Goal: Connect with others: Connect with others

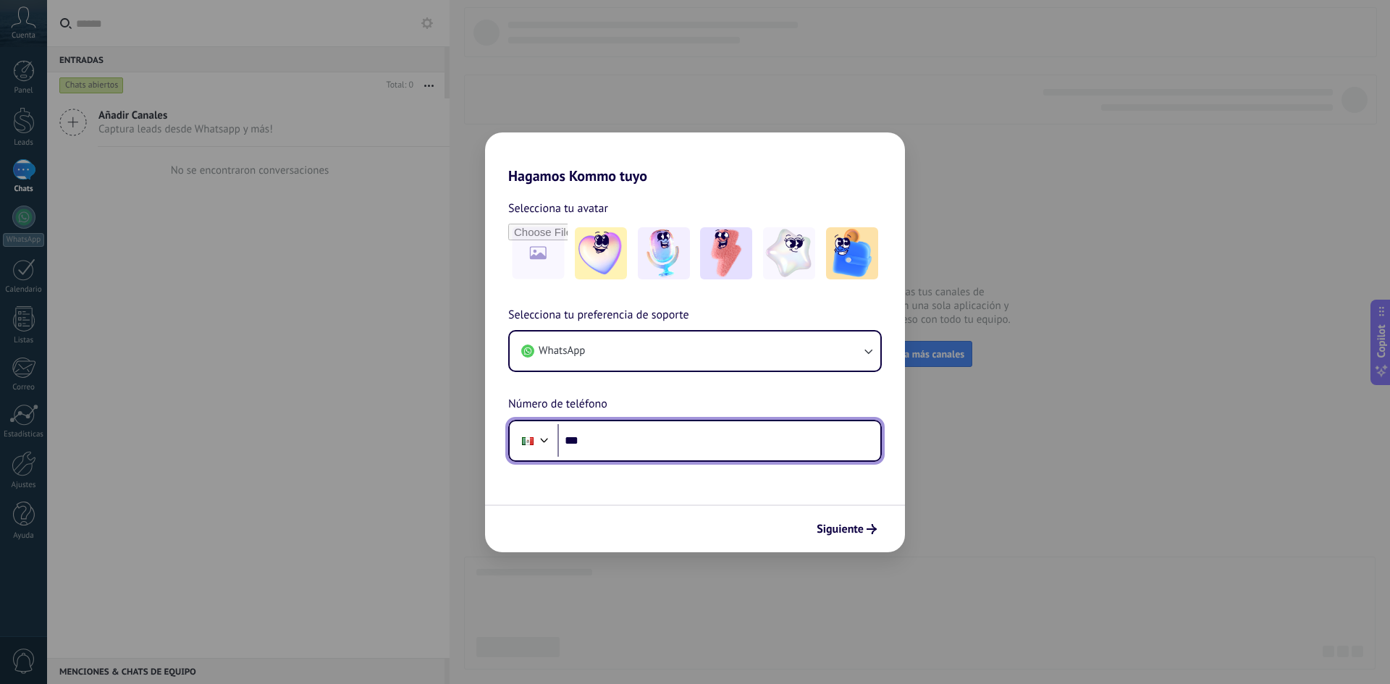
click at [696, 439] on input "***" at bounding box center [718, 440] width 323 height 33
type input "**********"
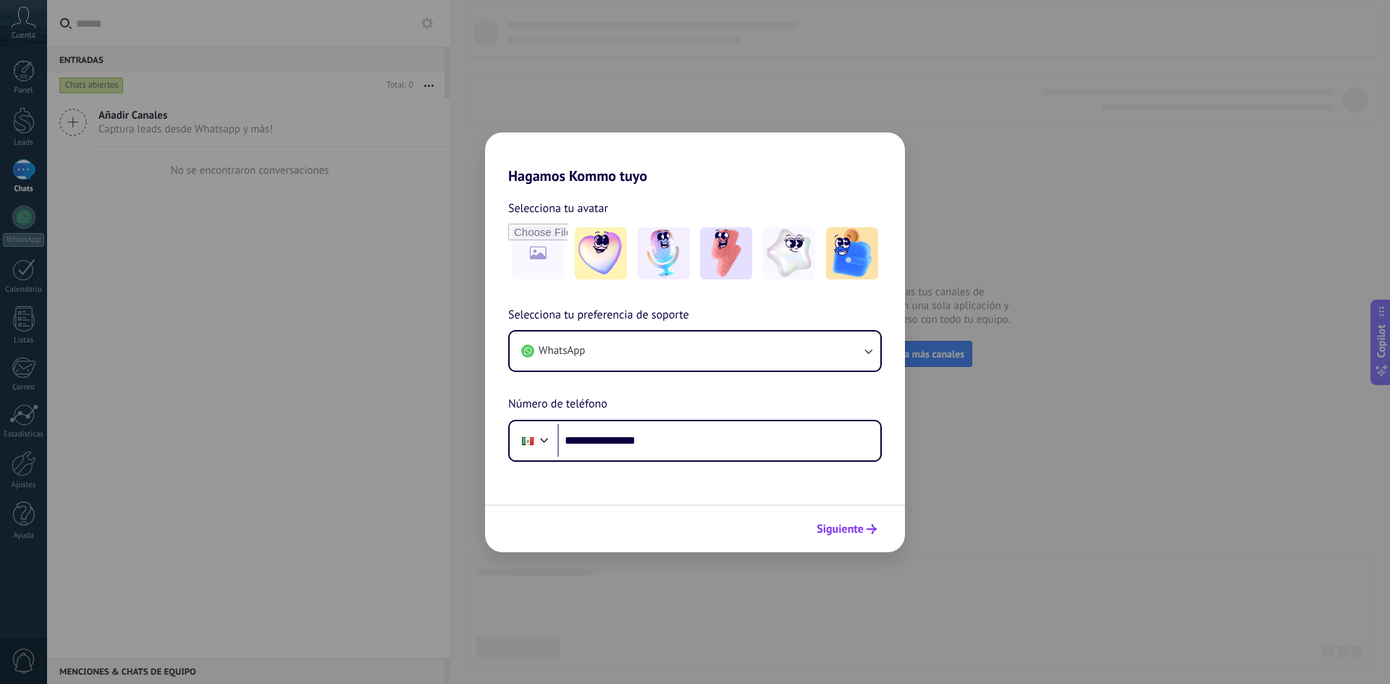
click at [851, 525] on span "Siguiente" at bounding box center [839, 529] width 47 height 10
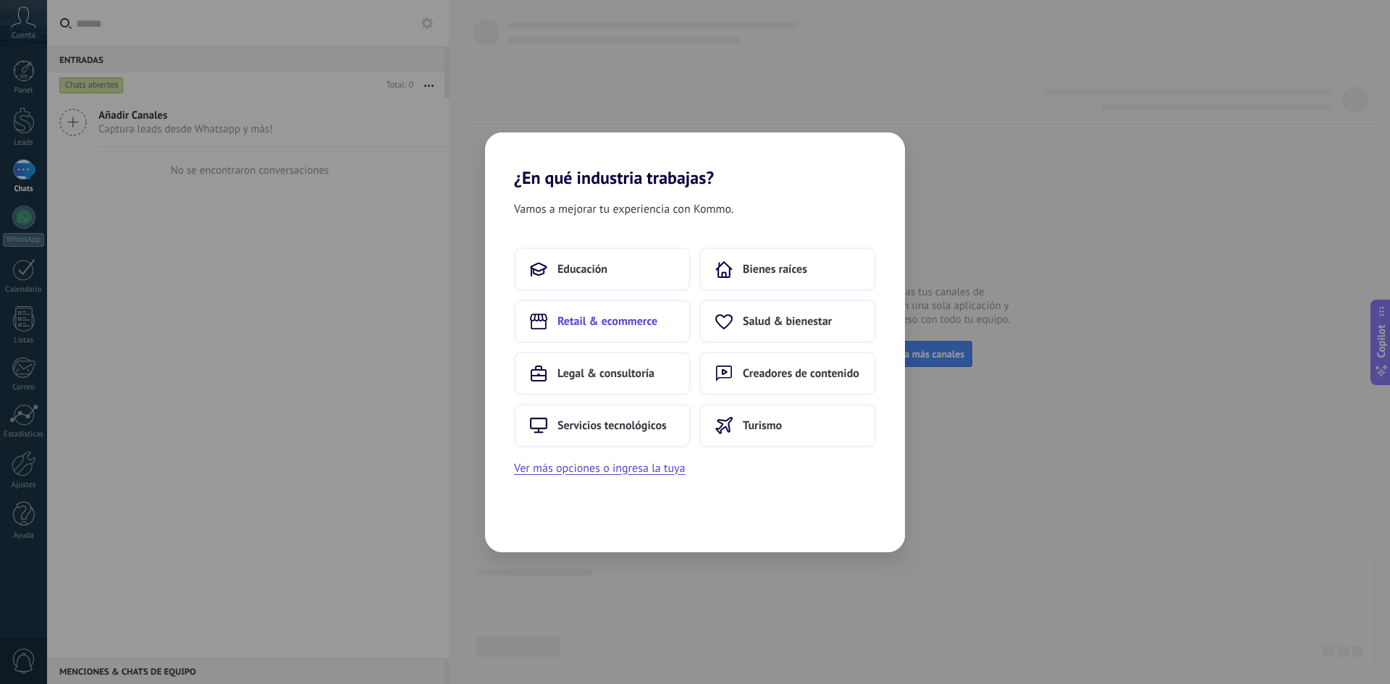
click at [605, 318] on span "Retail & ecommerce" at bounding box center [607, 321] width 100 height 14
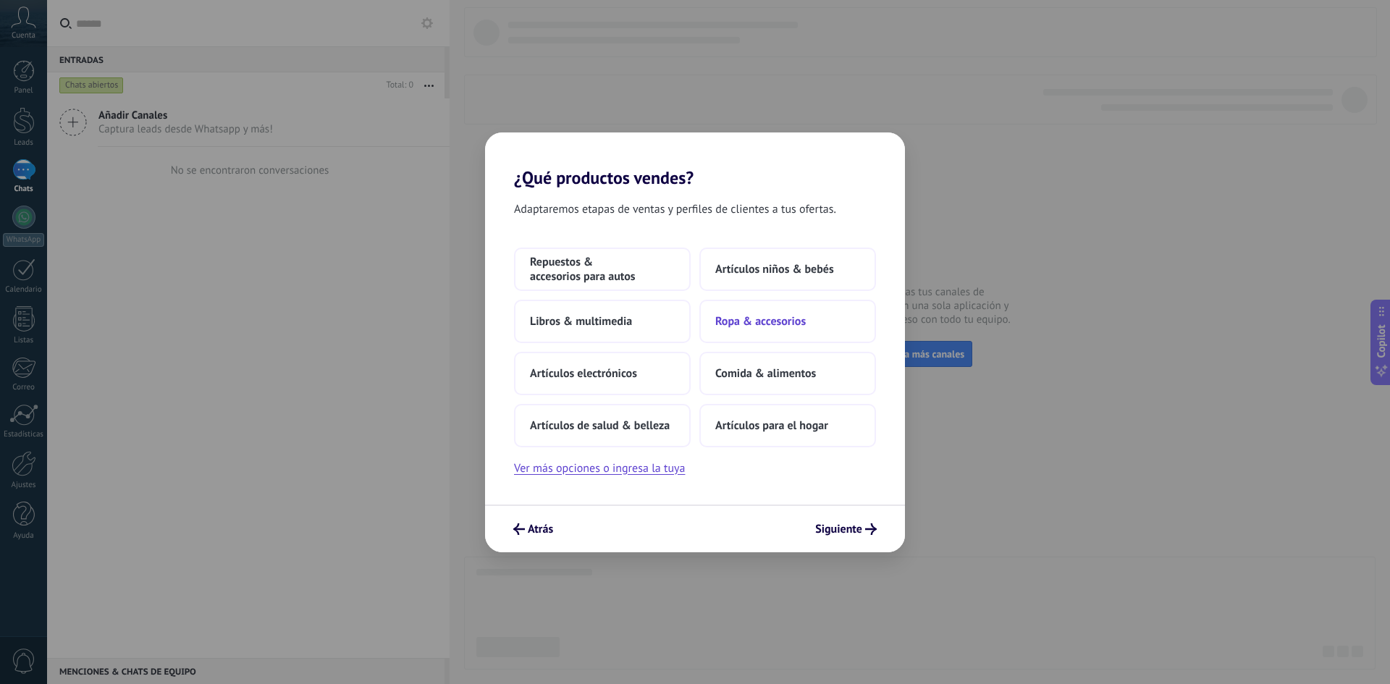
click at [810, 322] on button "Ropa & accesorios" at bounding box center [787, 321] width 177 height 43
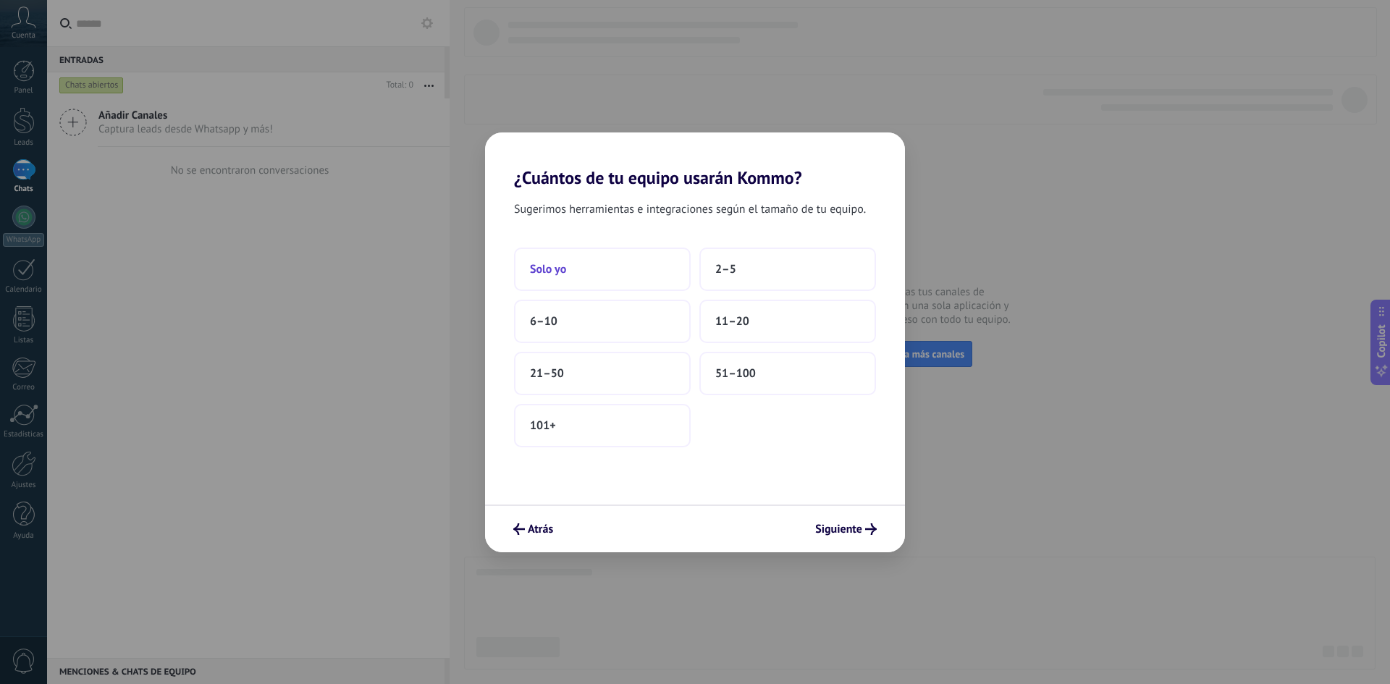
click at [645, 272] on button "Solo yo" at bounding box center [602, 269] width 177 height 43
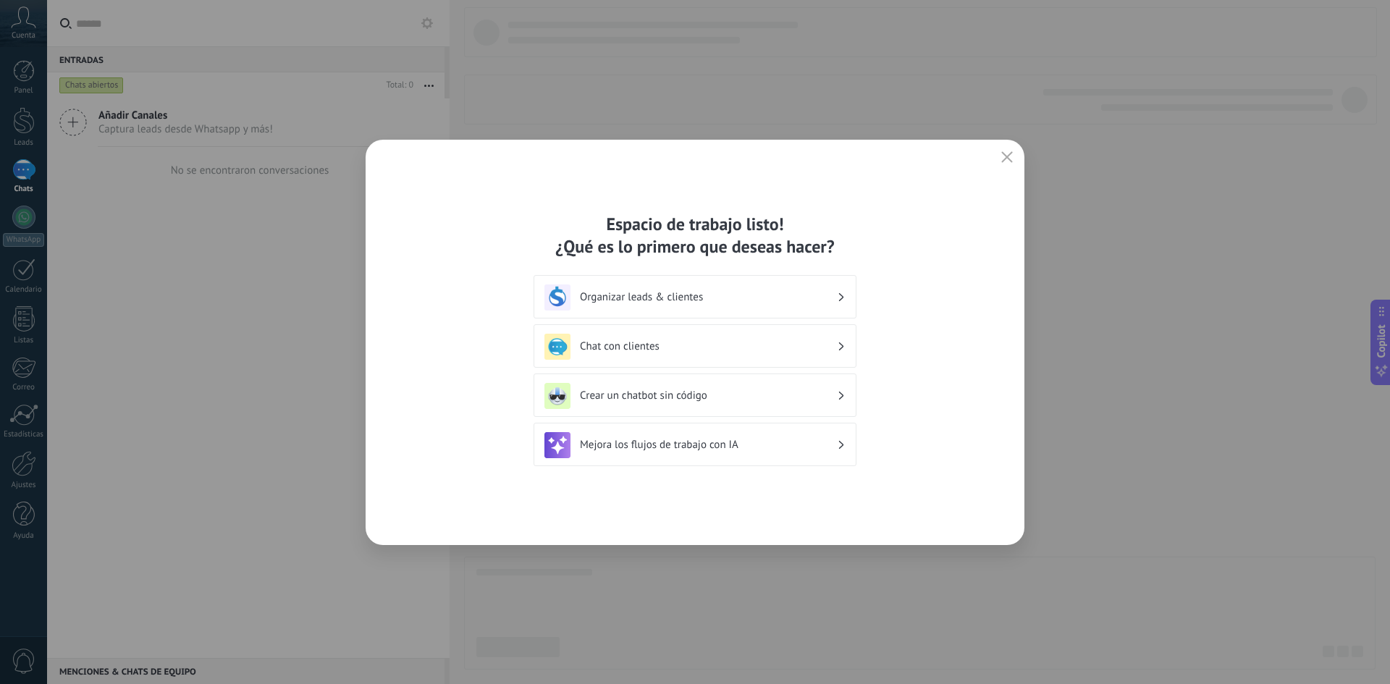
click at [618, 353] on div "Chat con clientes" at bounding box center [694, 347] width 301 height 26
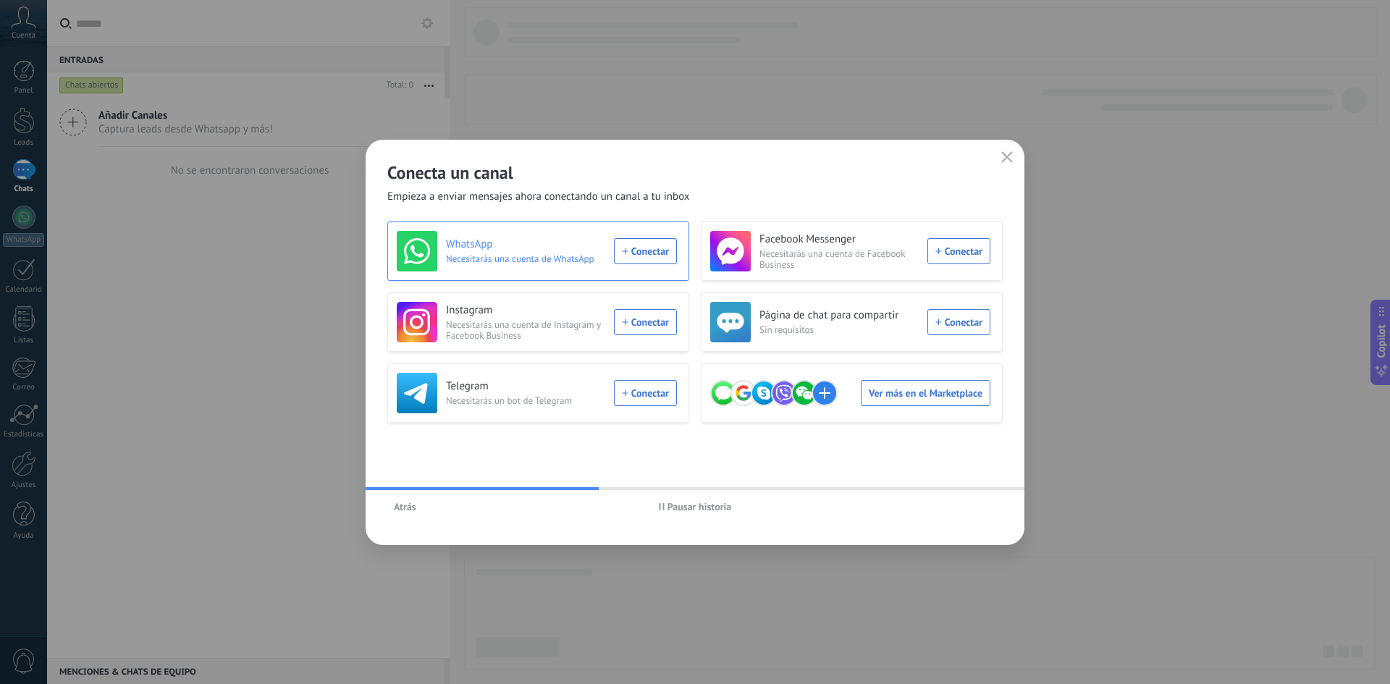
click at [625, 255] on div "WhatsApp Necesitarás una cuenta de WhatsApp Conectar" at bounding box center [537, 251] width 280 height 41
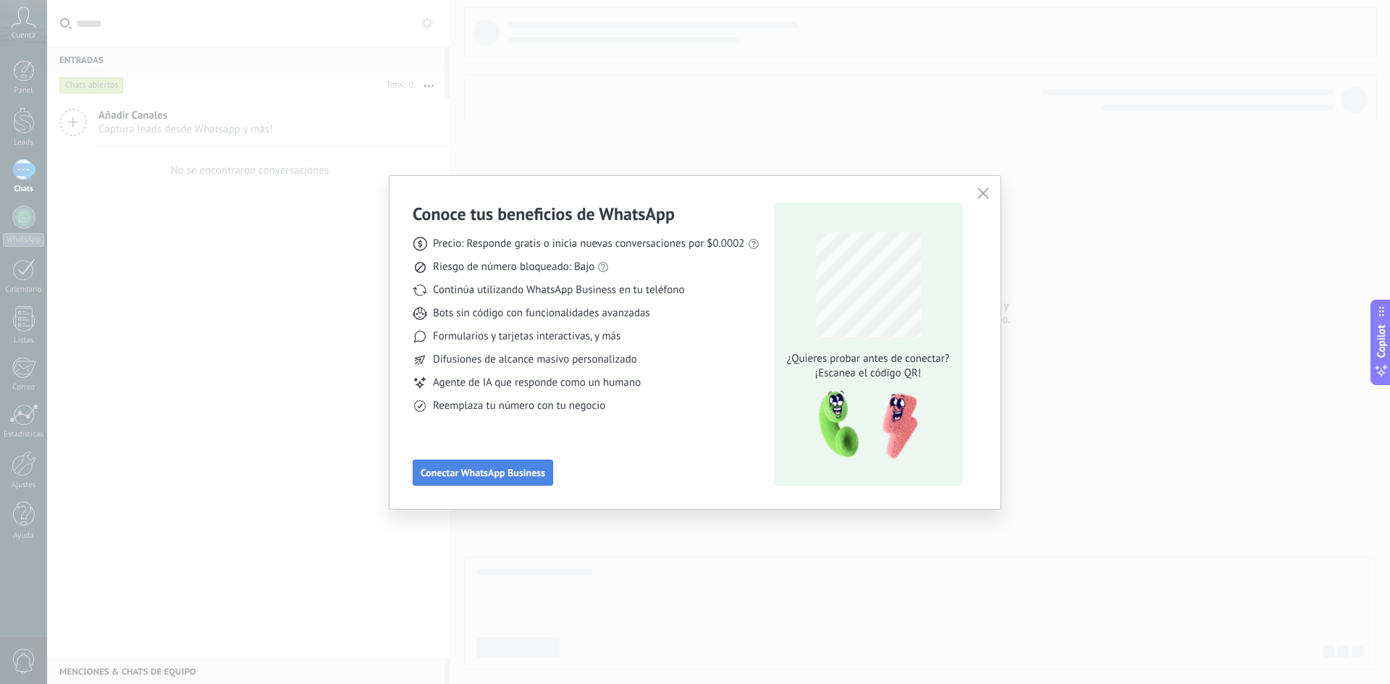
click at [510, 479] on button "Conectar WhatsApp Business" at bounding box center [483, 473] width 140 height 26
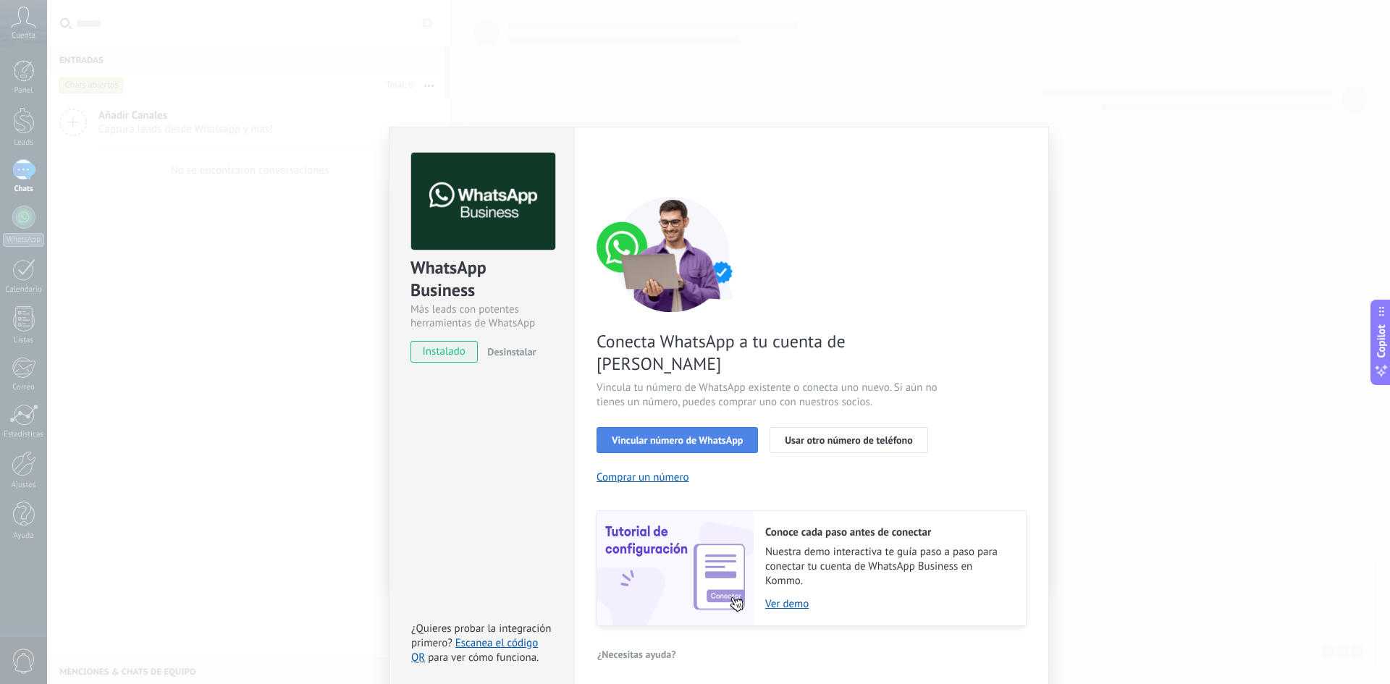
click at [674, 435] on span "Vincular número de WhatsApp" at bounding box center [677, 440] width 131 height 10
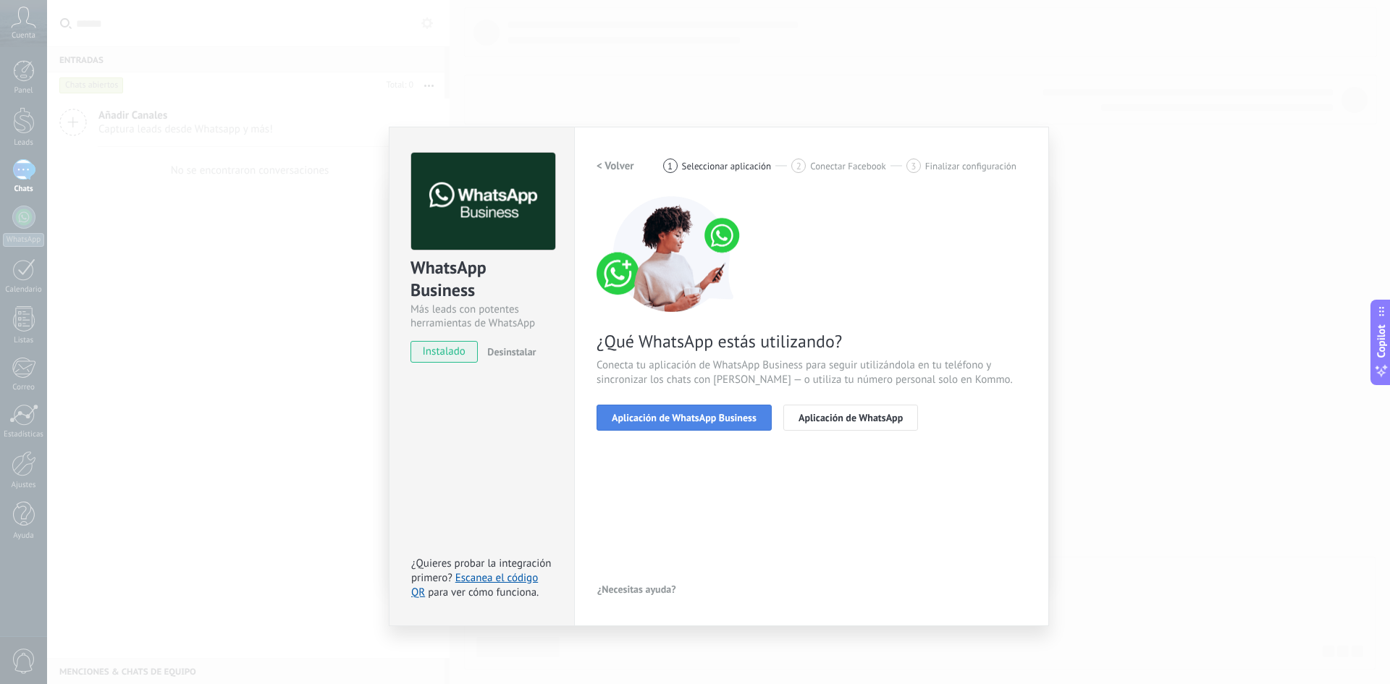
click at [718, 420] on span "Aplicación de WhatsApp Business" at bounding box center [684, 418] width 145 height 10
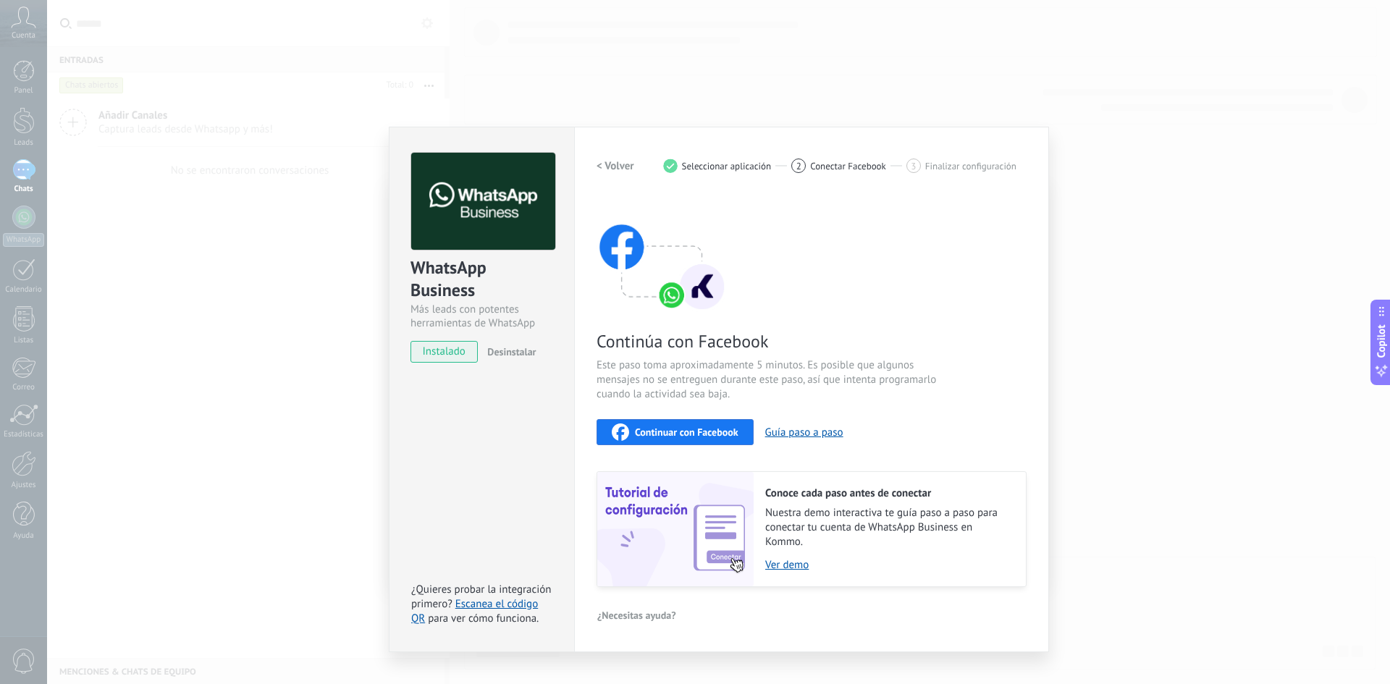
click at [726, 434] on span "Continuar con Facebook" at bounding box center [687, 432] width 104 height 10
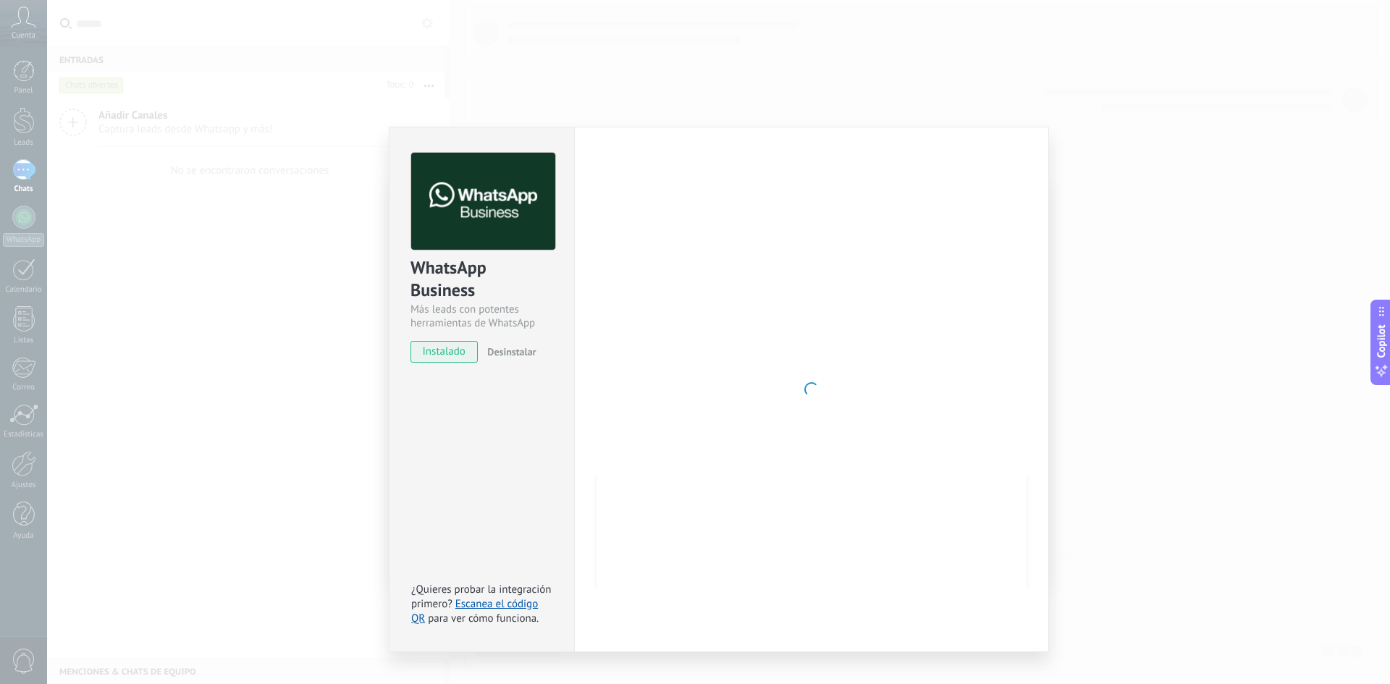
click at [457, 348] on span "instalado" at bounding box center [444, 352] width 66 height 22
